Goal: Information Seeking & Learning: Learn about a topic

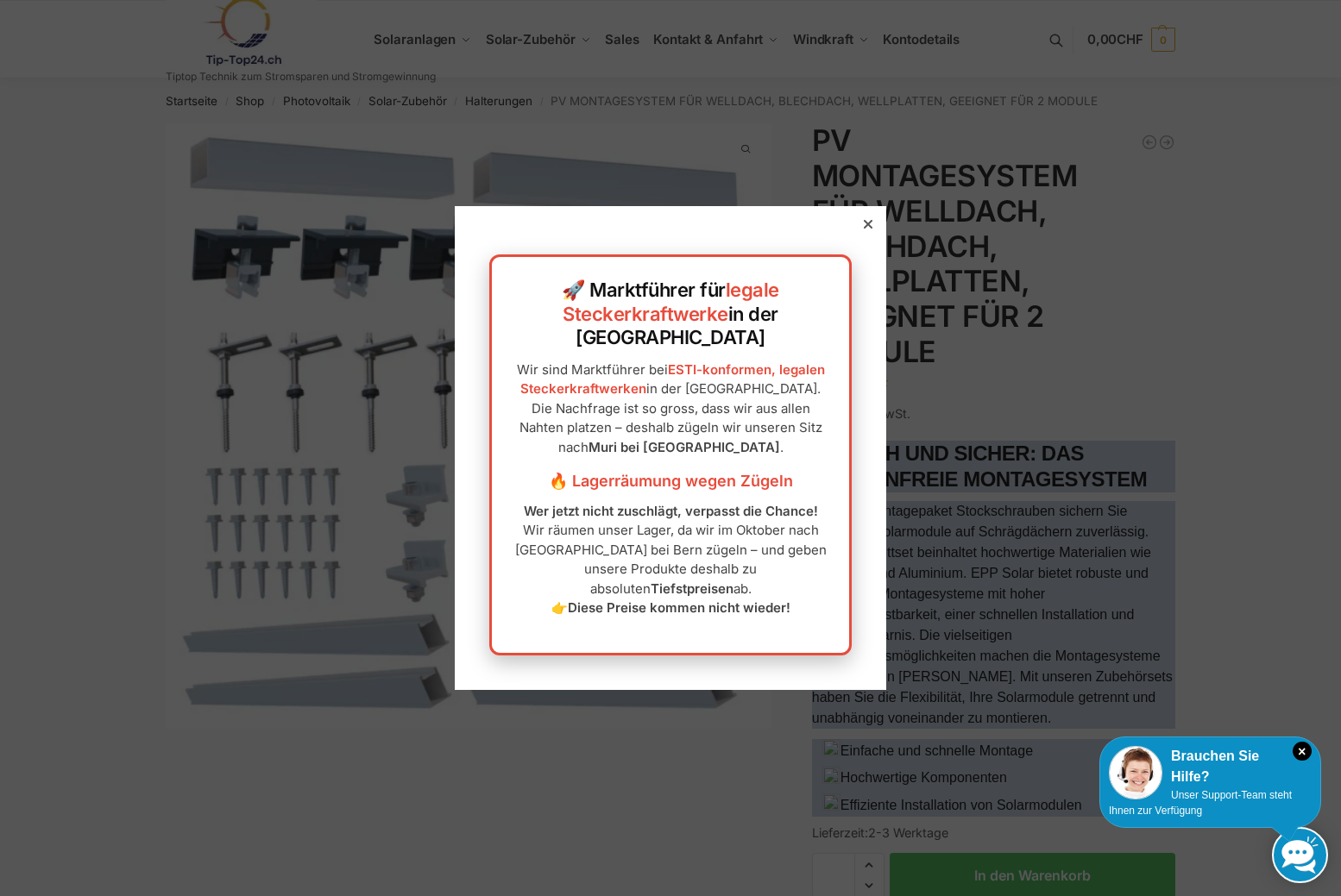
click at [868, 232] on div at bounding box center [868, 224] width 16 height 16
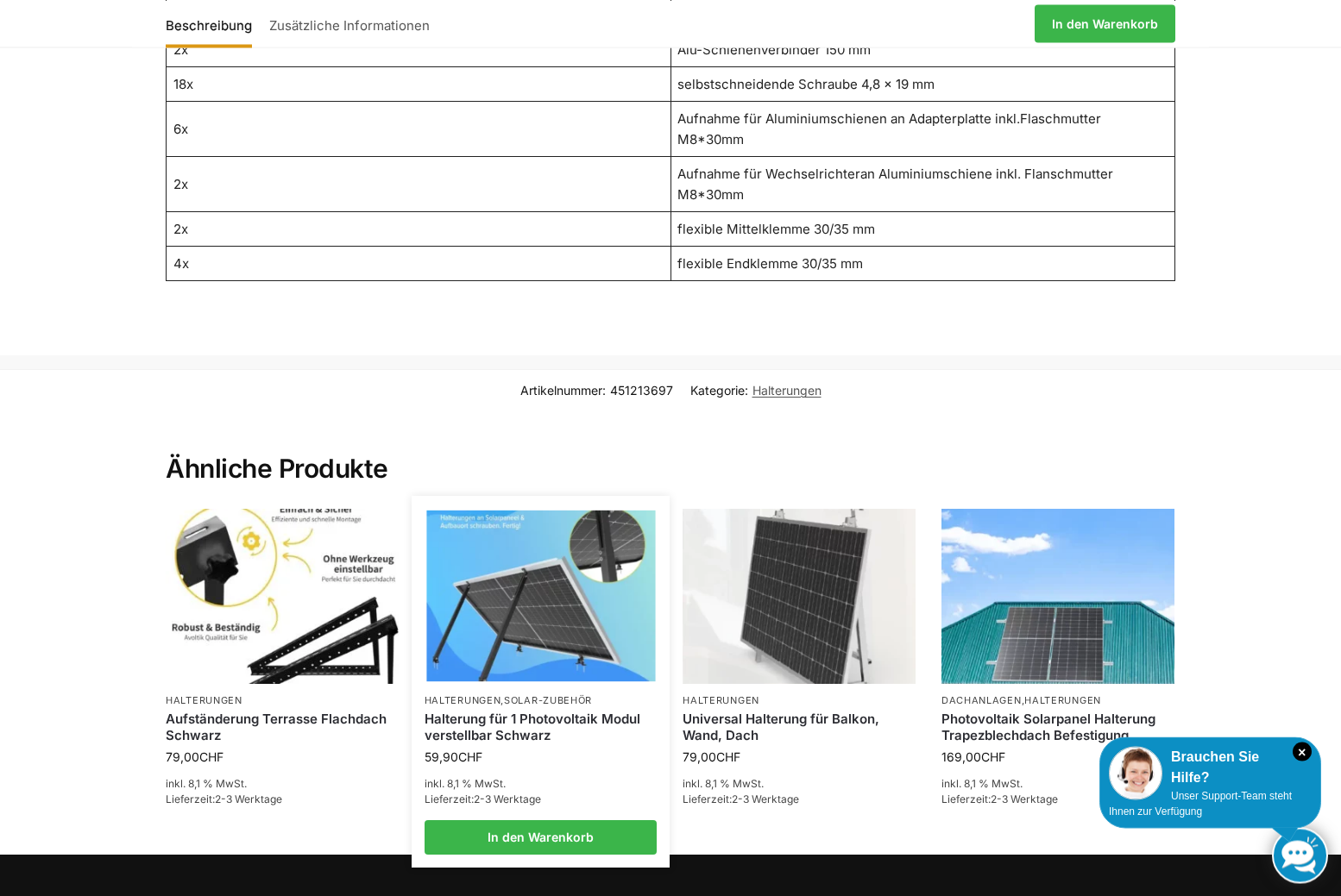
scroll to position [1605, 0]
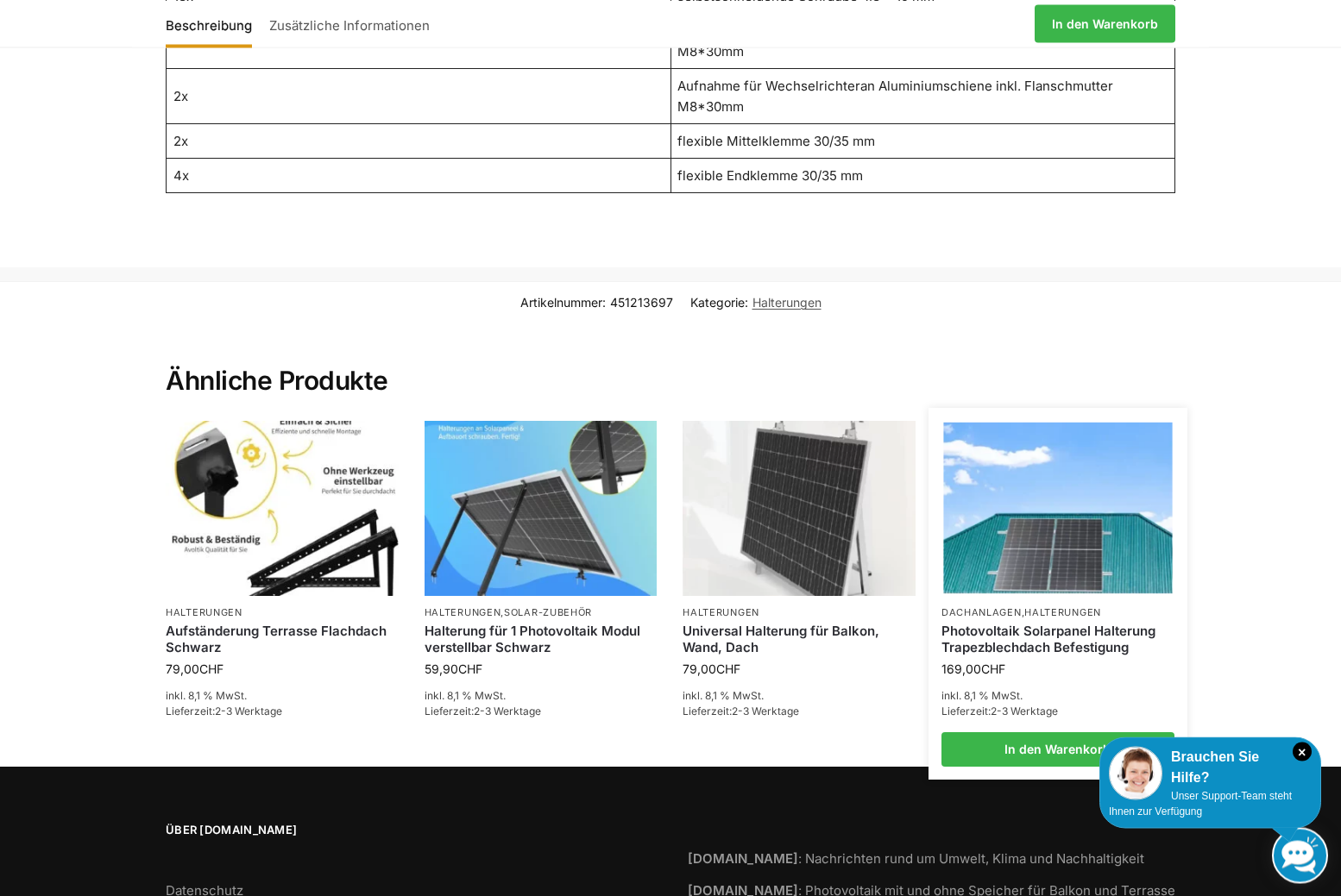
click at [997, 622] on link "Photovoltaik Solarpanel Halterung Trapezblechdach Befestigung" at bounding box center [1057, 639] width 233 height 33
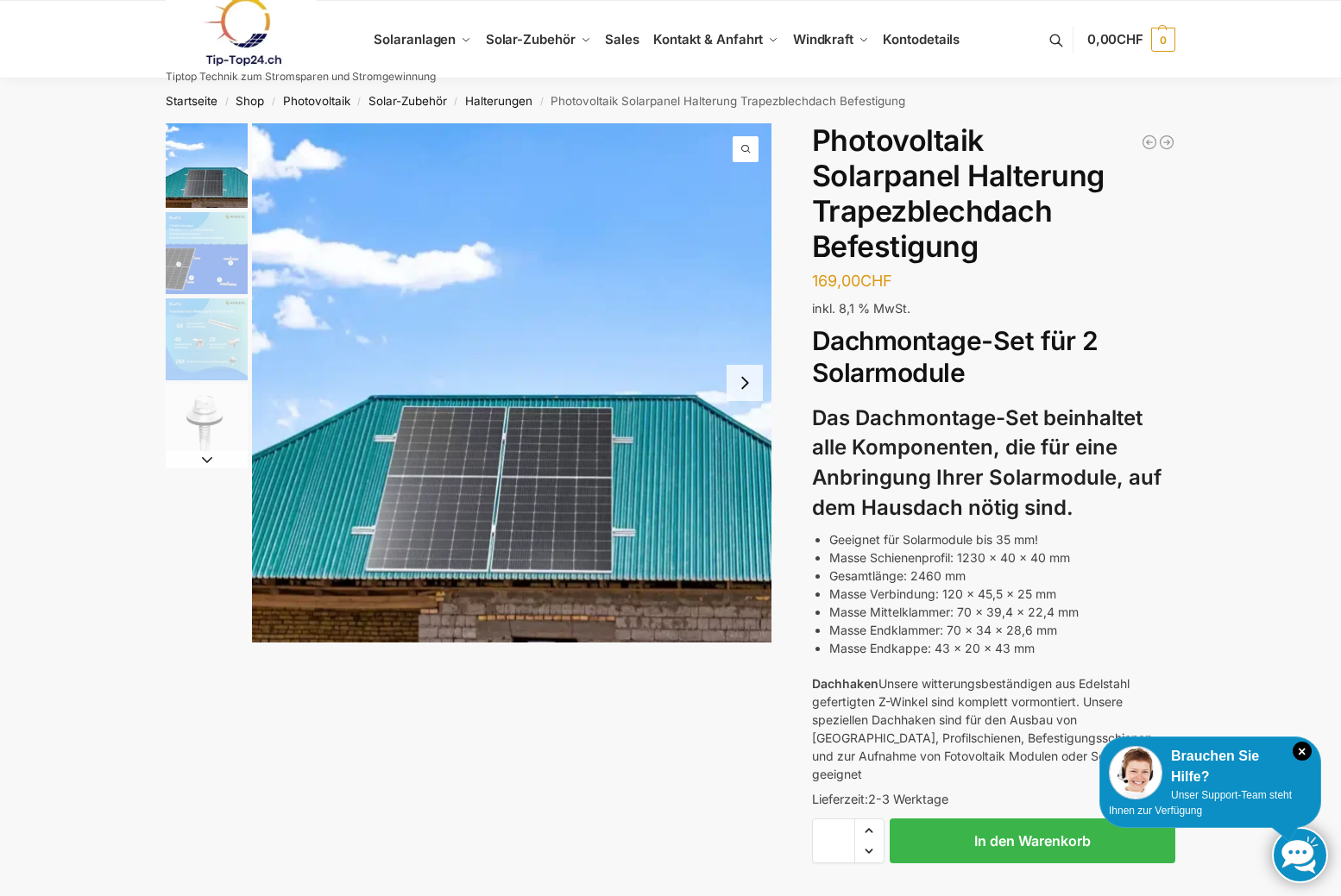
click at [195, 327] on img "3 / 4" at bounding box center [206, 339] width 82 height 82
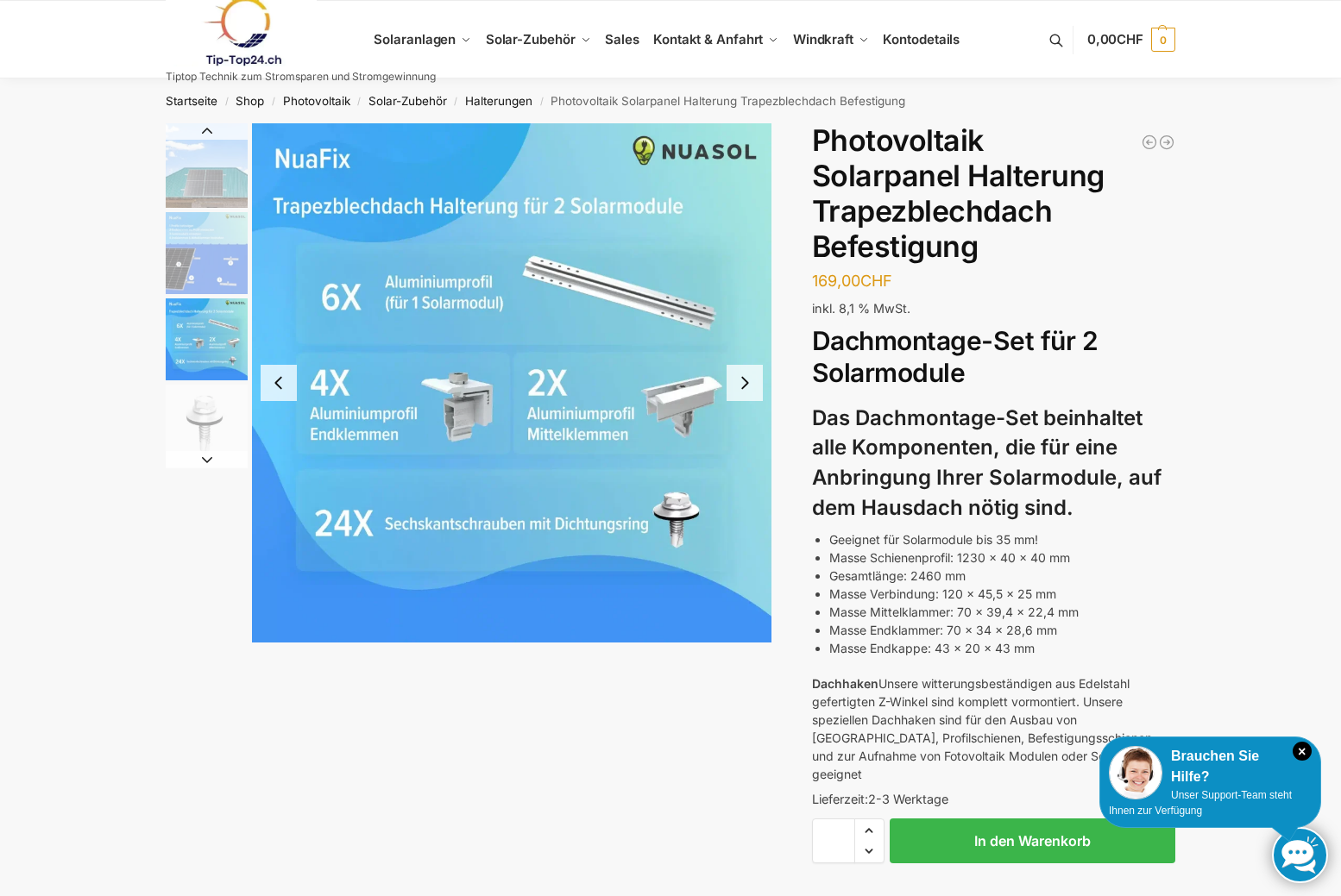
click at [197, 257] on img "2 / 4" at bounding box center [206, 253] width 82 height 82
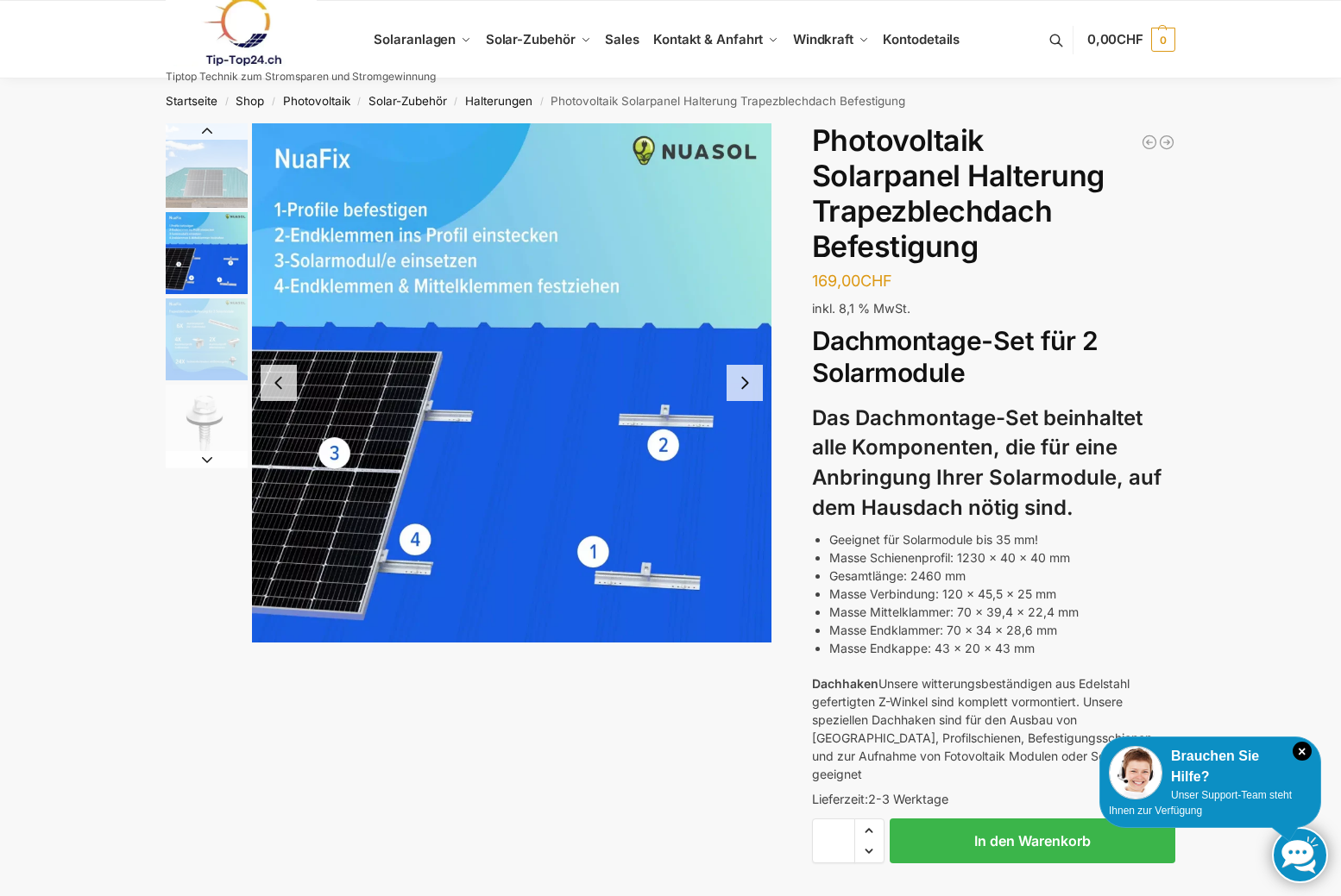
click at [203, 173] on img "1 / 4" at bounding box center [206, 165] width 82 height 84
